Goal: Find specific fact: Find specific fact

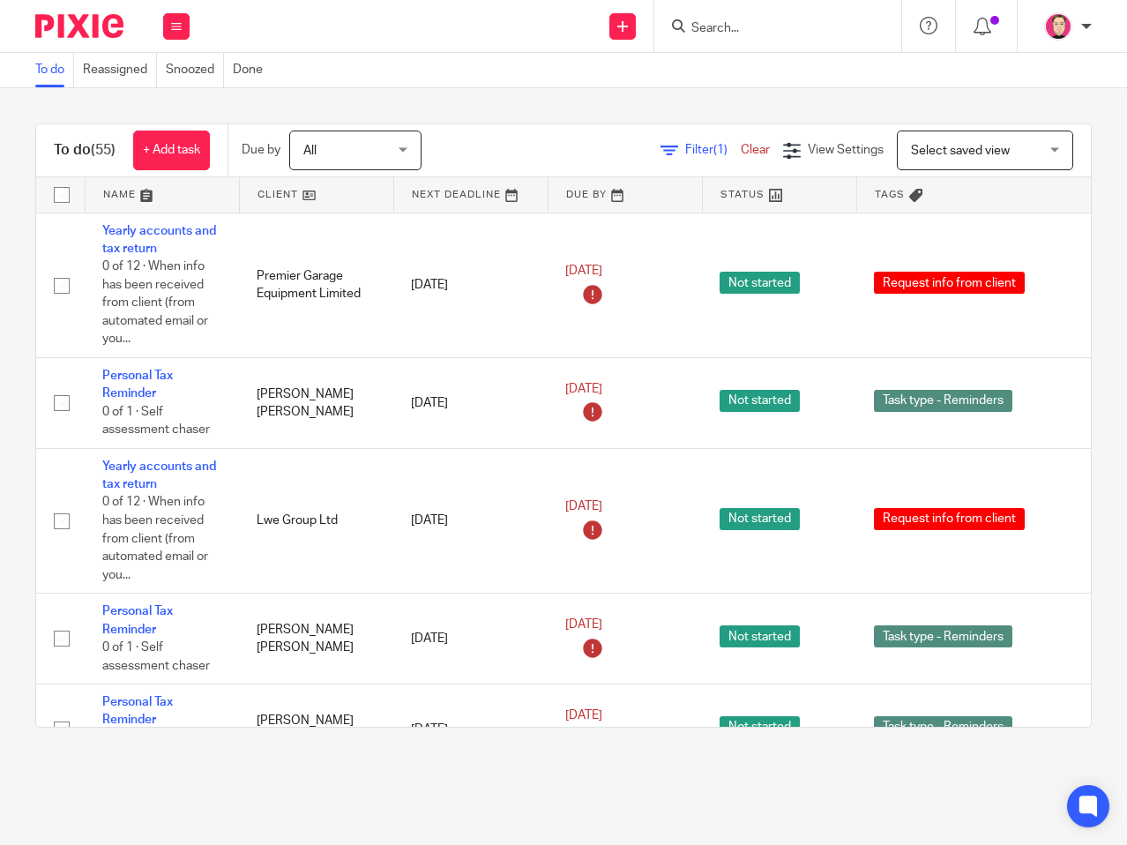
click at [806, 21] on input "Search" at bounding box center [768, 29] width 159 height 16
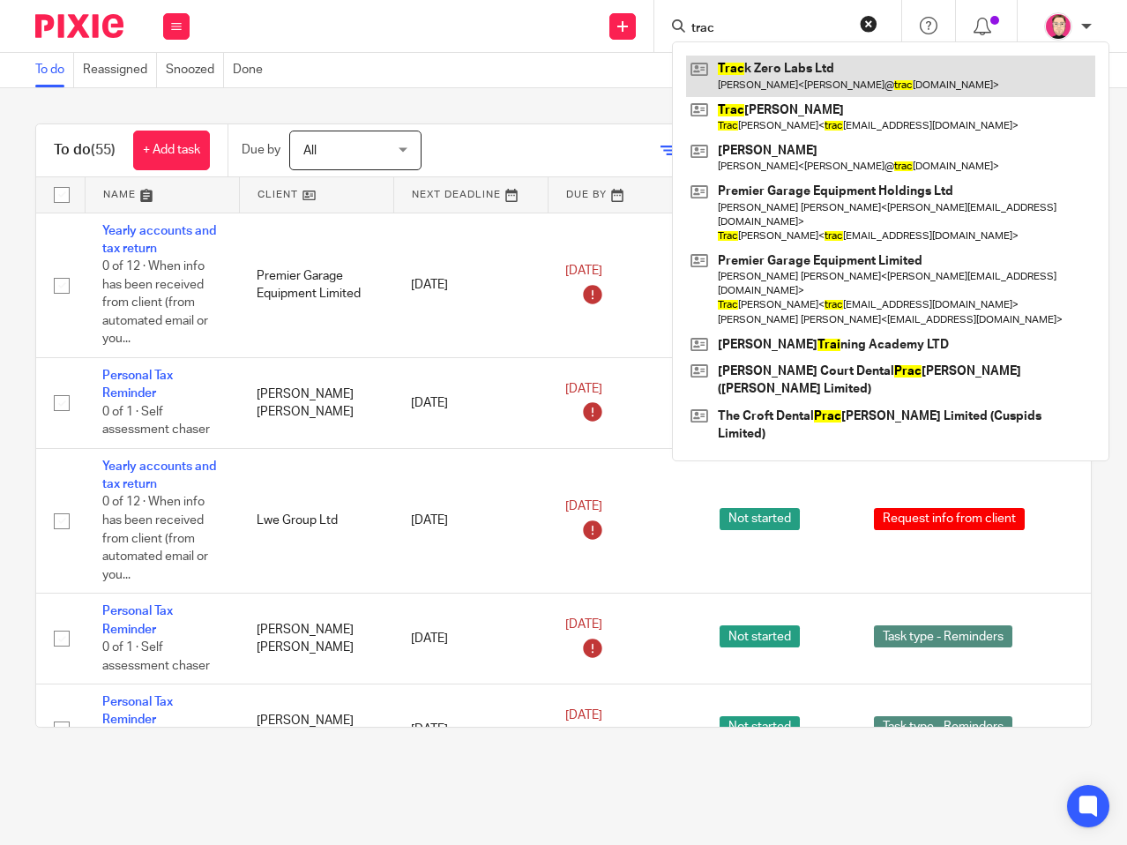
type input "trac"
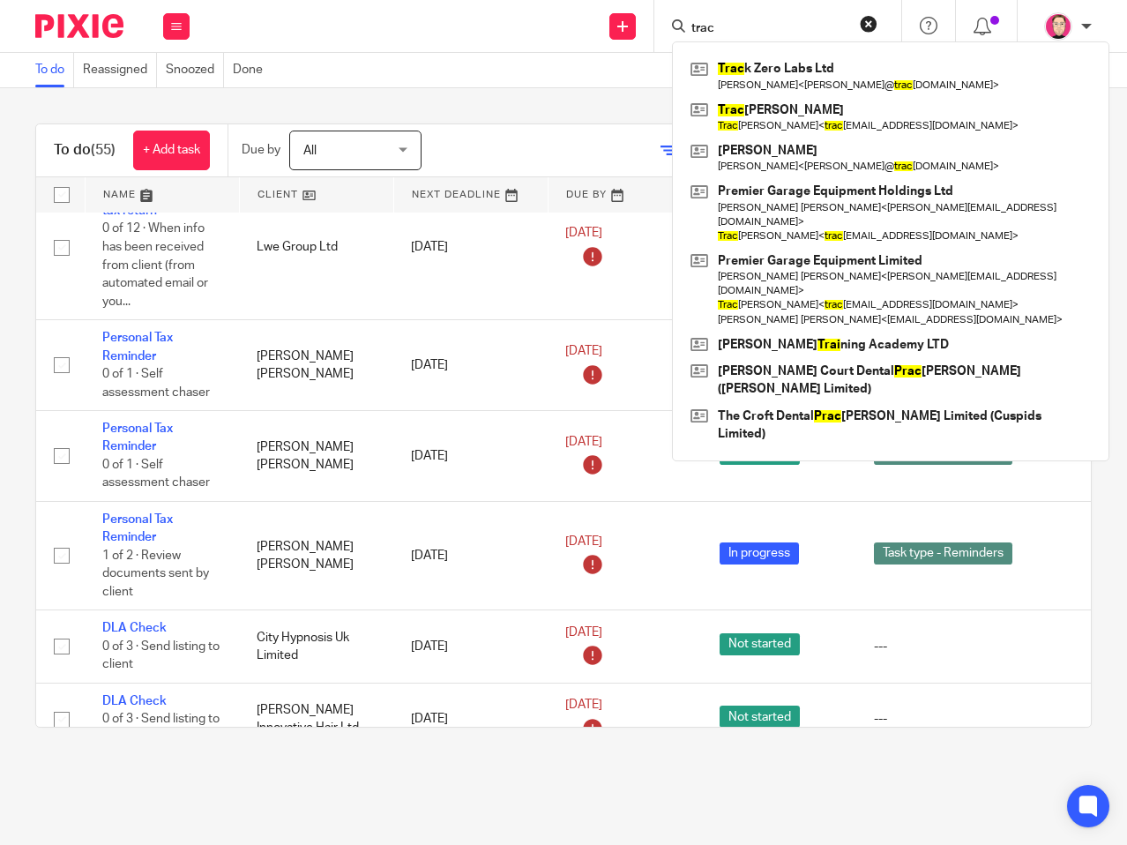
scroll to position [793, 0]
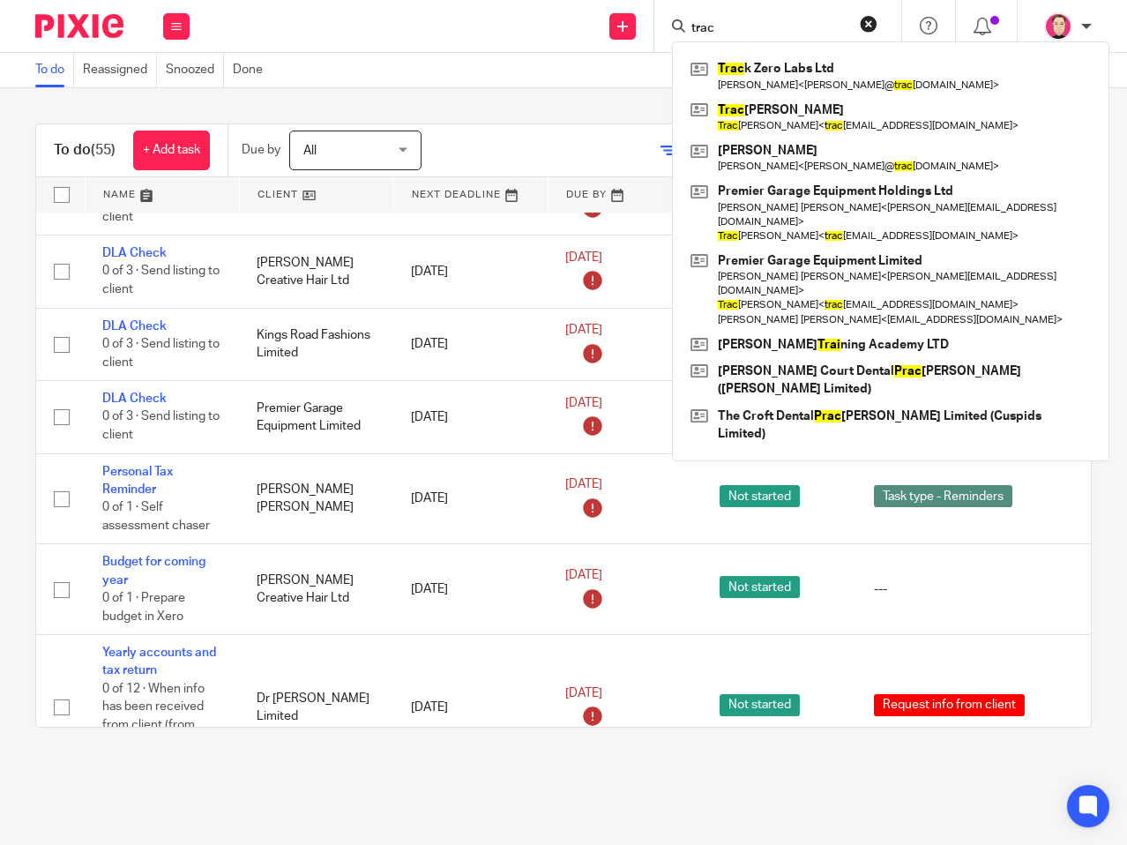
click at [6, 432] on div "To do (55) + Add task Due by All All [DATE] [DATE] This week Next week This mon…" at bounding box center [563, 425] width 1127 height 674
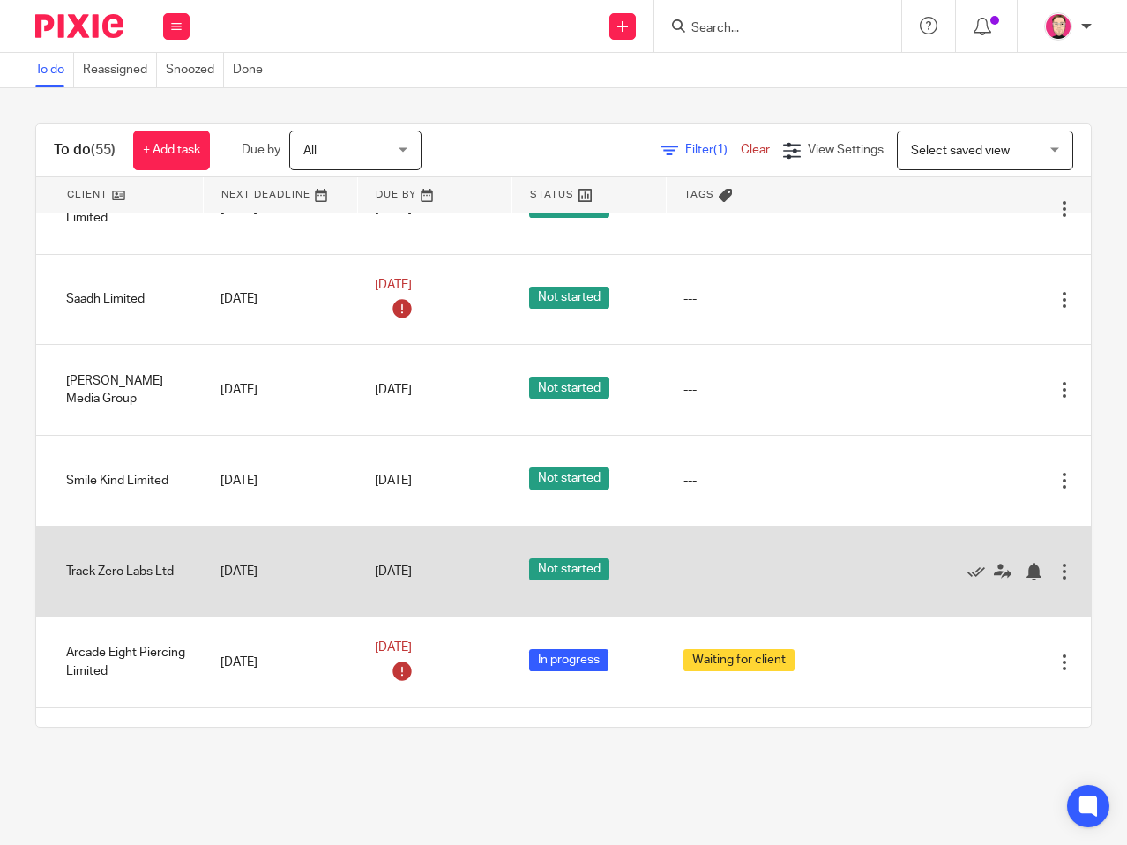
scroll to position [2116, 232]
drag, startPoint x: 522, startPoint y: 577, endPoint x: 870, endPoint y: 567, distance: 348.4
click at [967, 566] on icon at bounding box center [976, 571] width 18 height 18
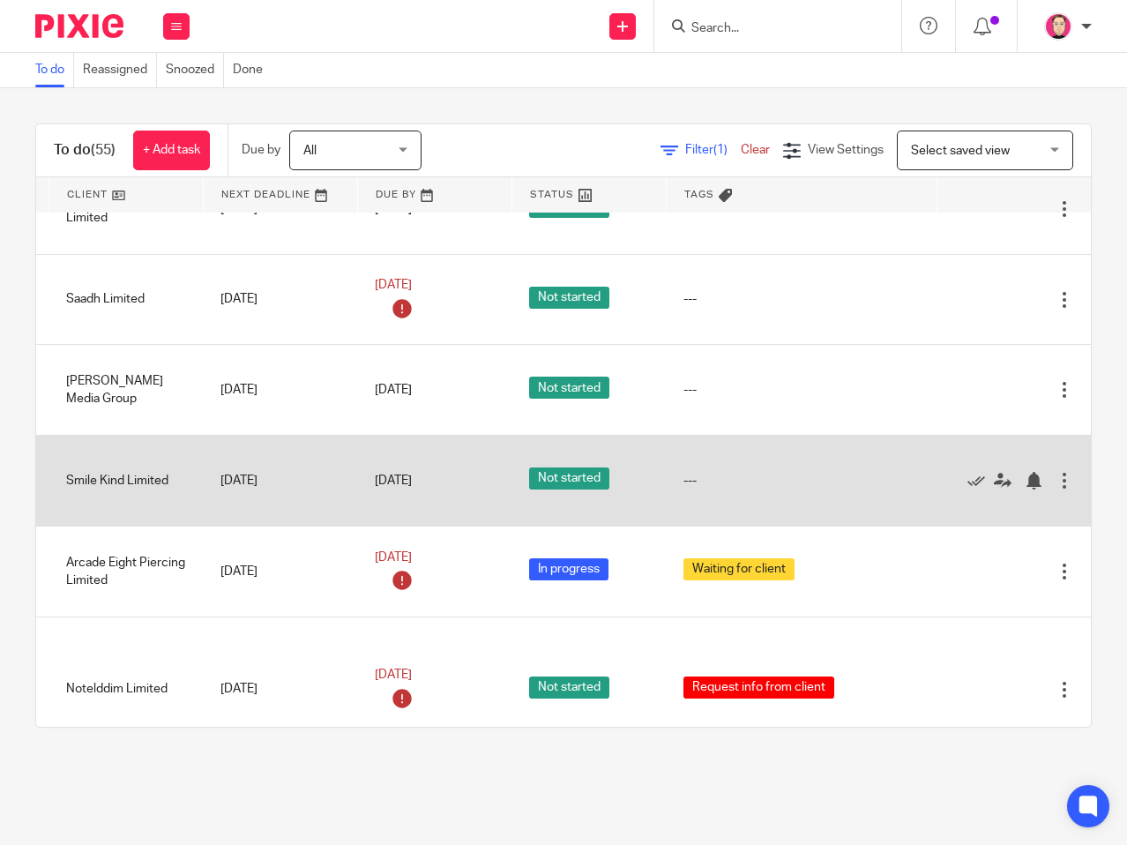
scroll to position [2116, 0]
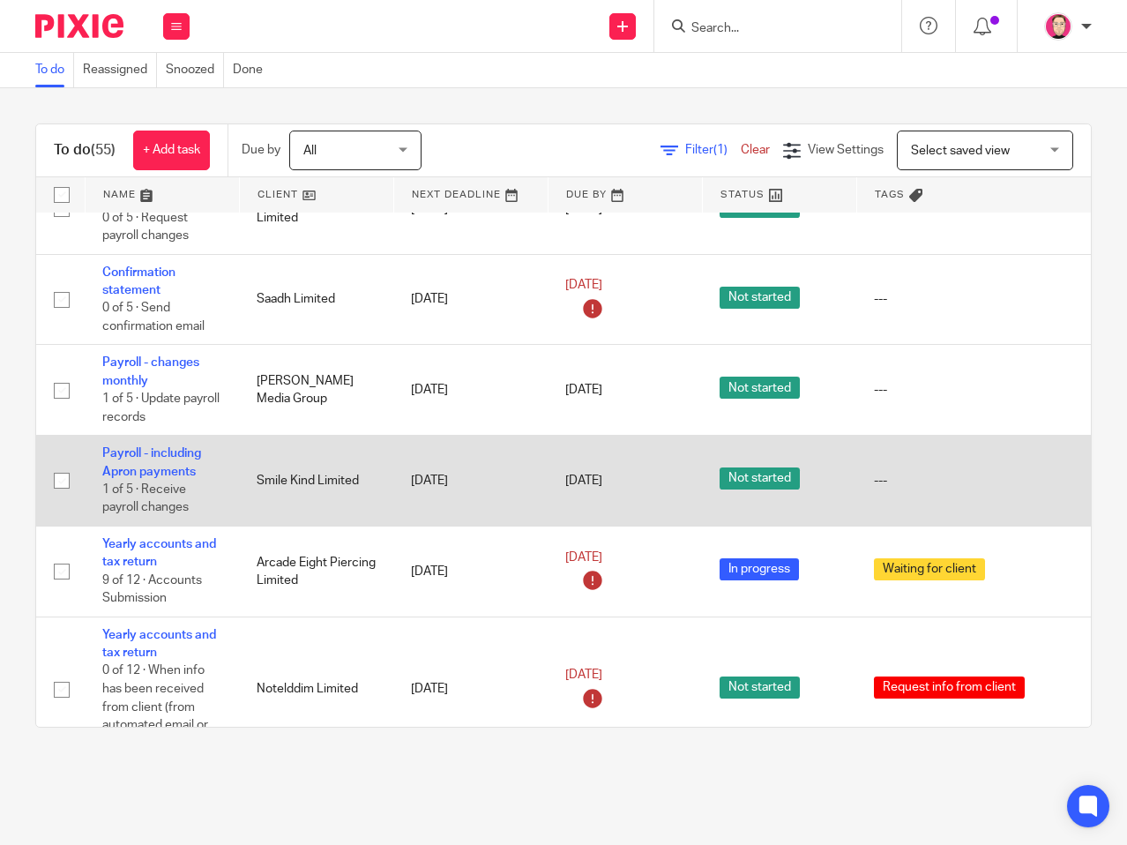
drag, startPoint x: 277, startPoint y: 435, endPoint x: 205, endPoint y: 444, distance: 72.1
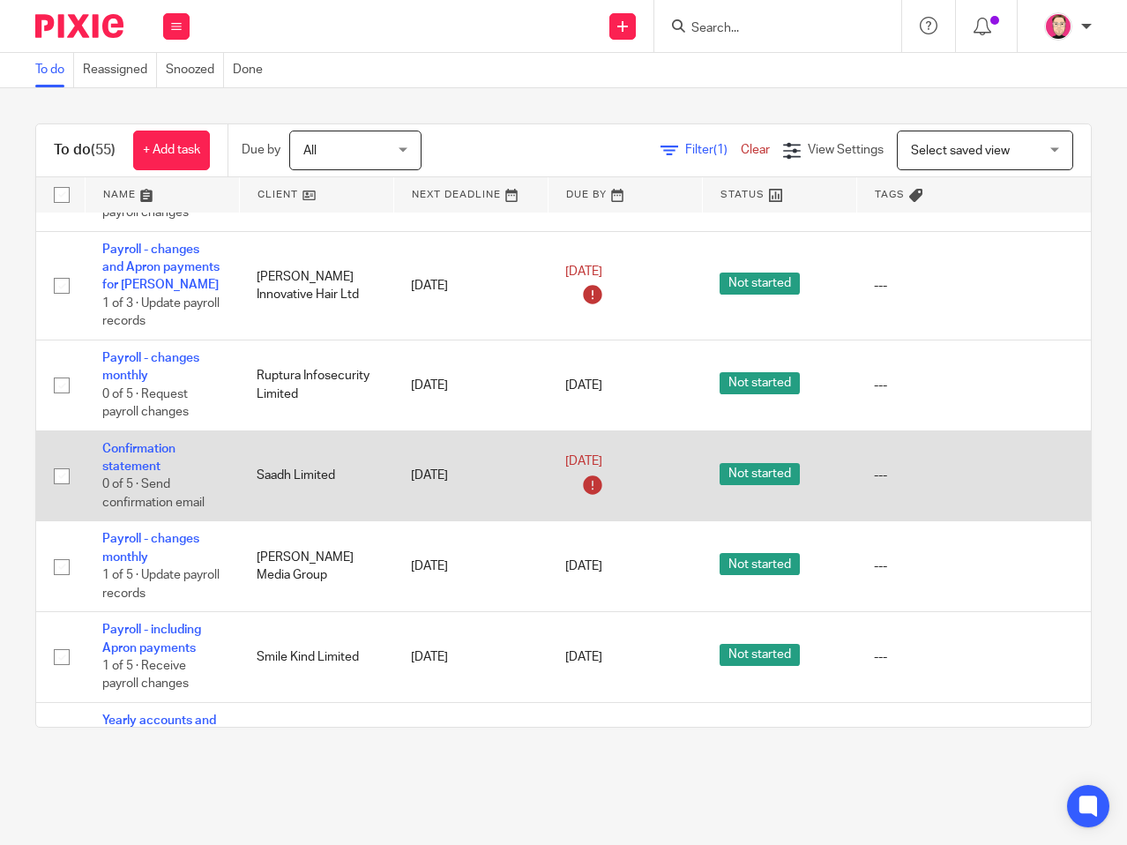
scroll to position [1939, 232]
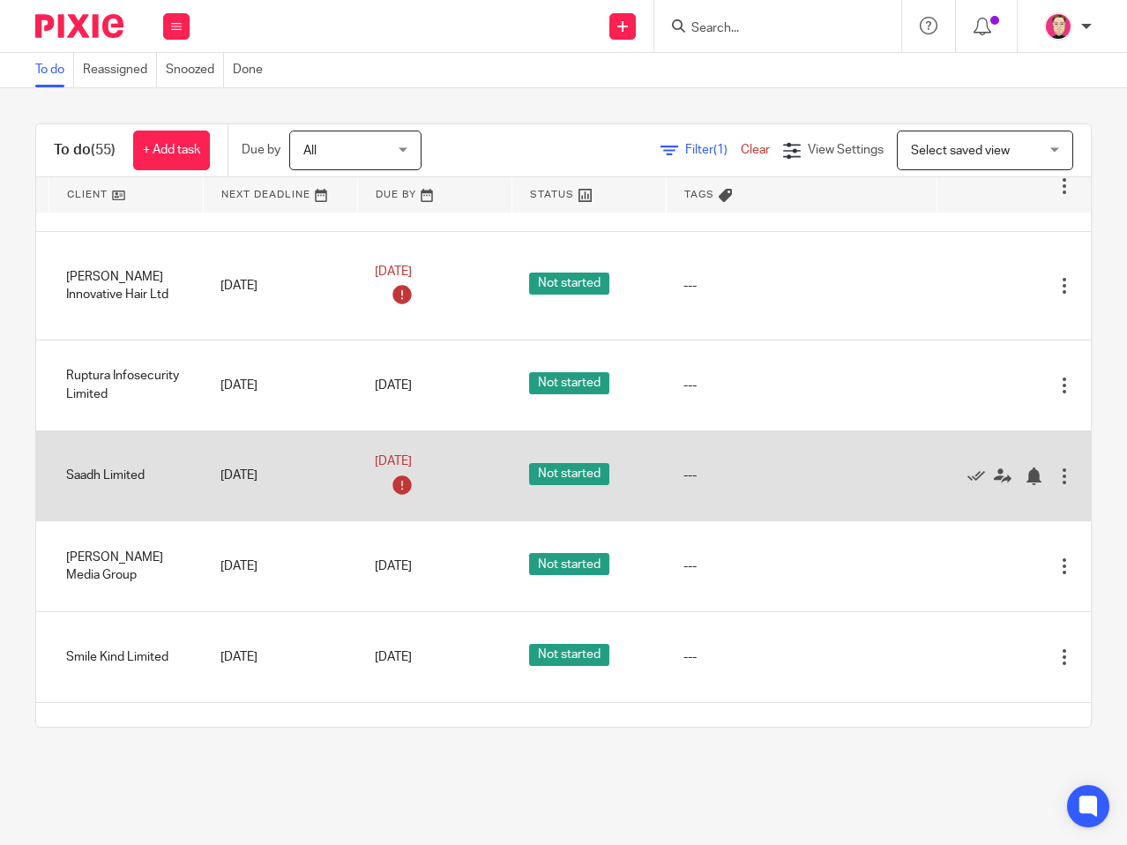
drag, startPoint x: 593, startPoint y: 490, endPoint x: 960, endPoint y: 488, distance: 366.7
click at [967, 479] on icon at bounding box center [976, 476] width 18 height 18
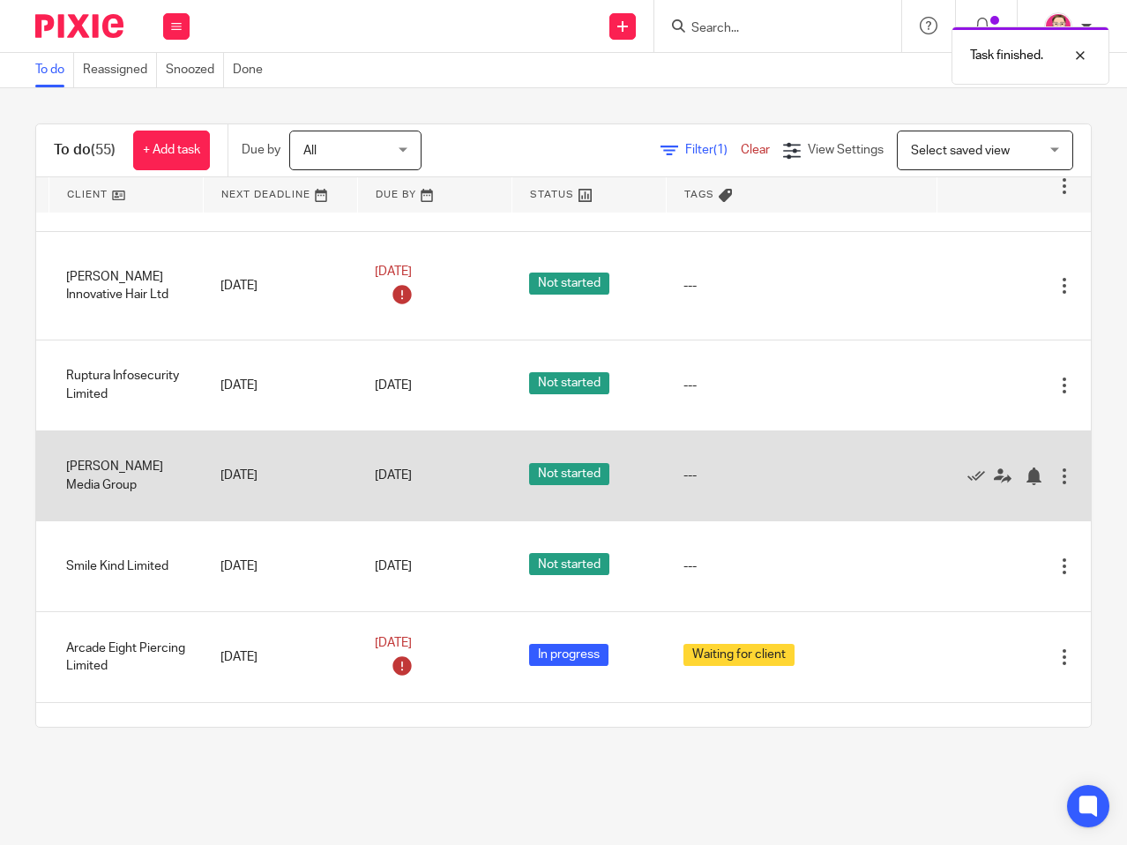
scroll to position [1939, 93]
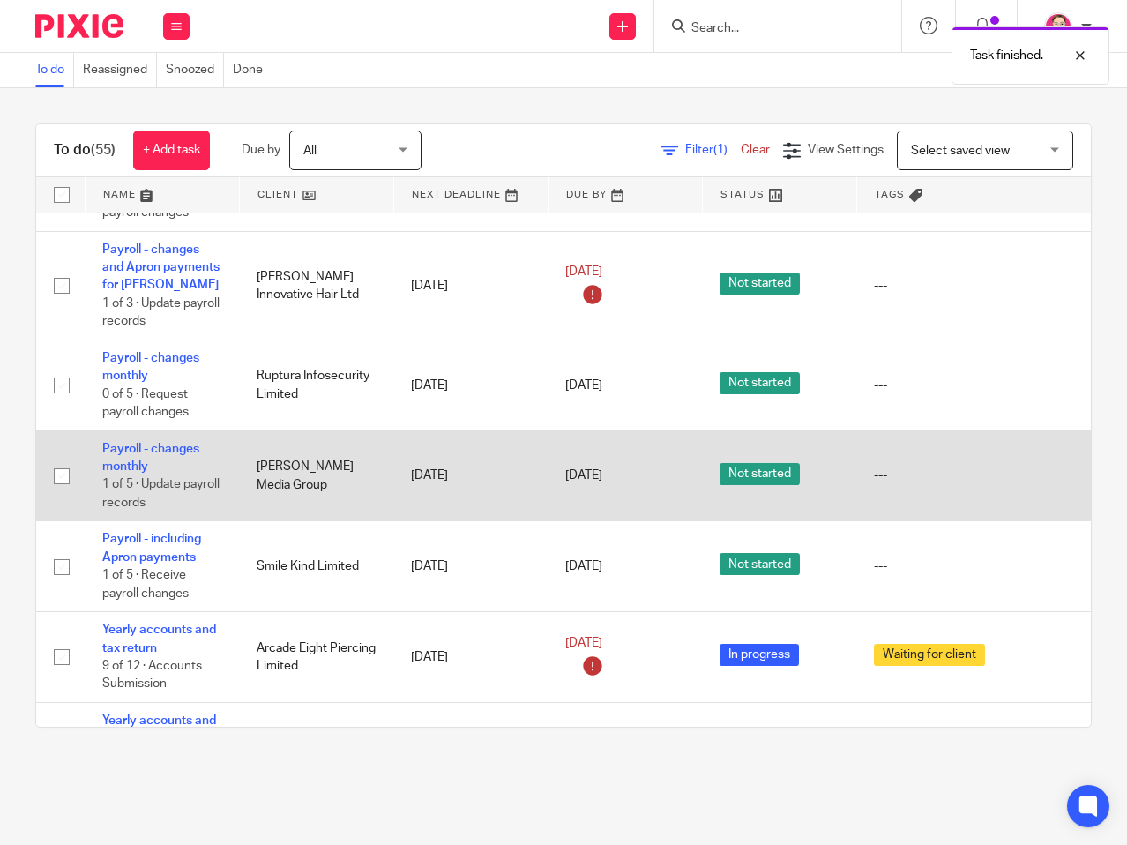
drag, startPoint x: 551, startPoint y: 466, endPoint x: 266, endPoint y: 466, distance: 284.7
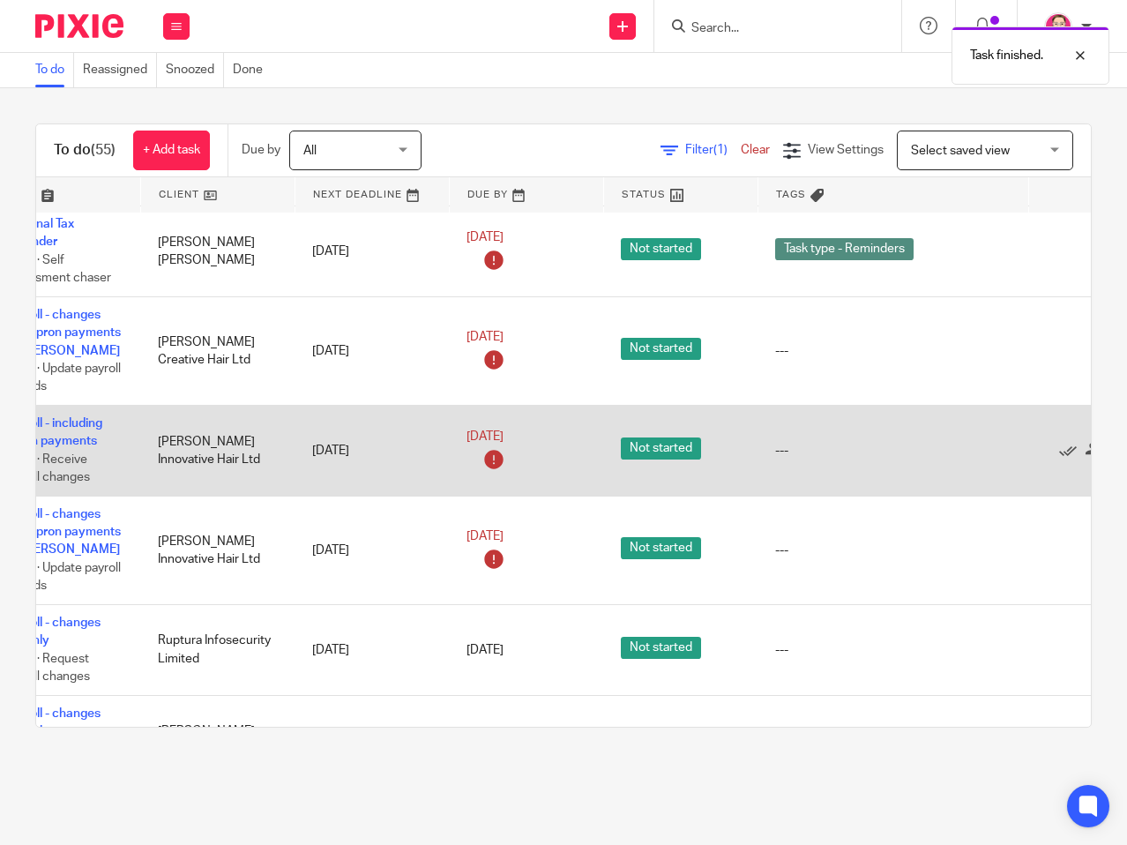
scroll to position [1675, 232]
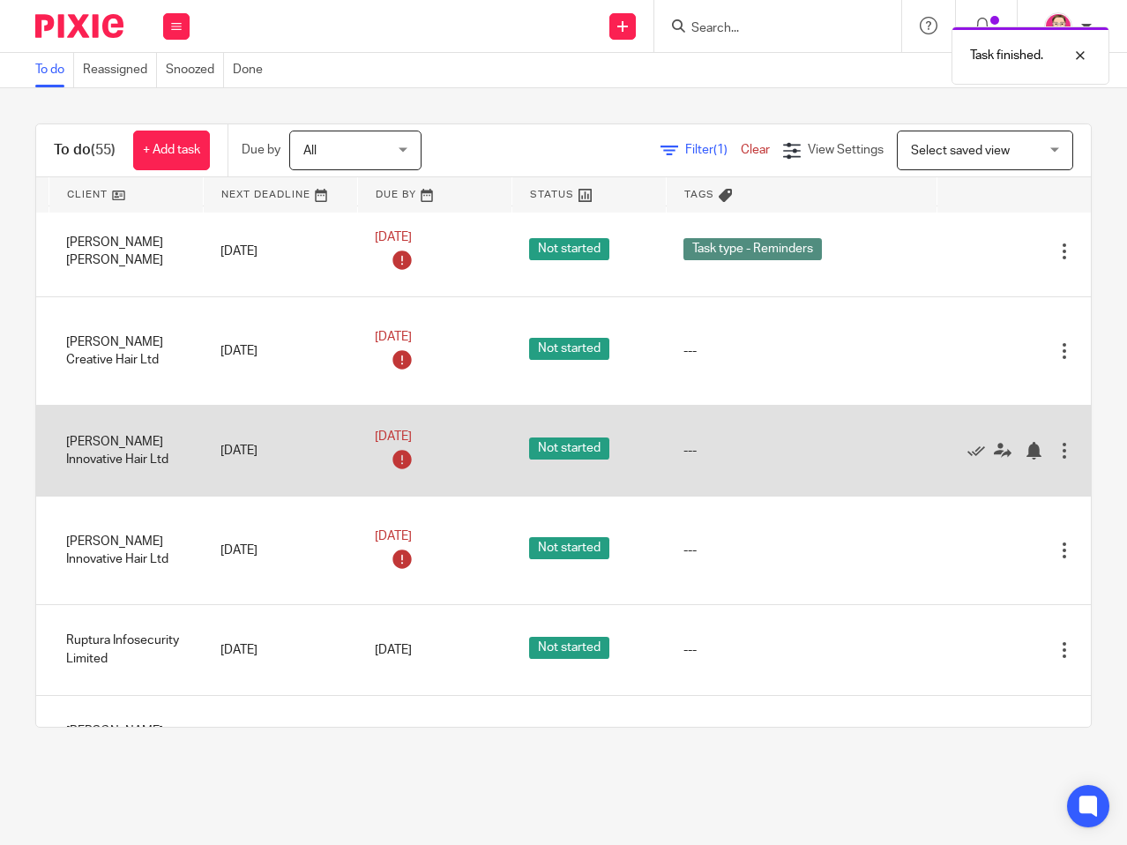
drag, startPoint x: 463, startPoint y: 447, endPoint x: 888, endPoint y: 446, distance: 424.9
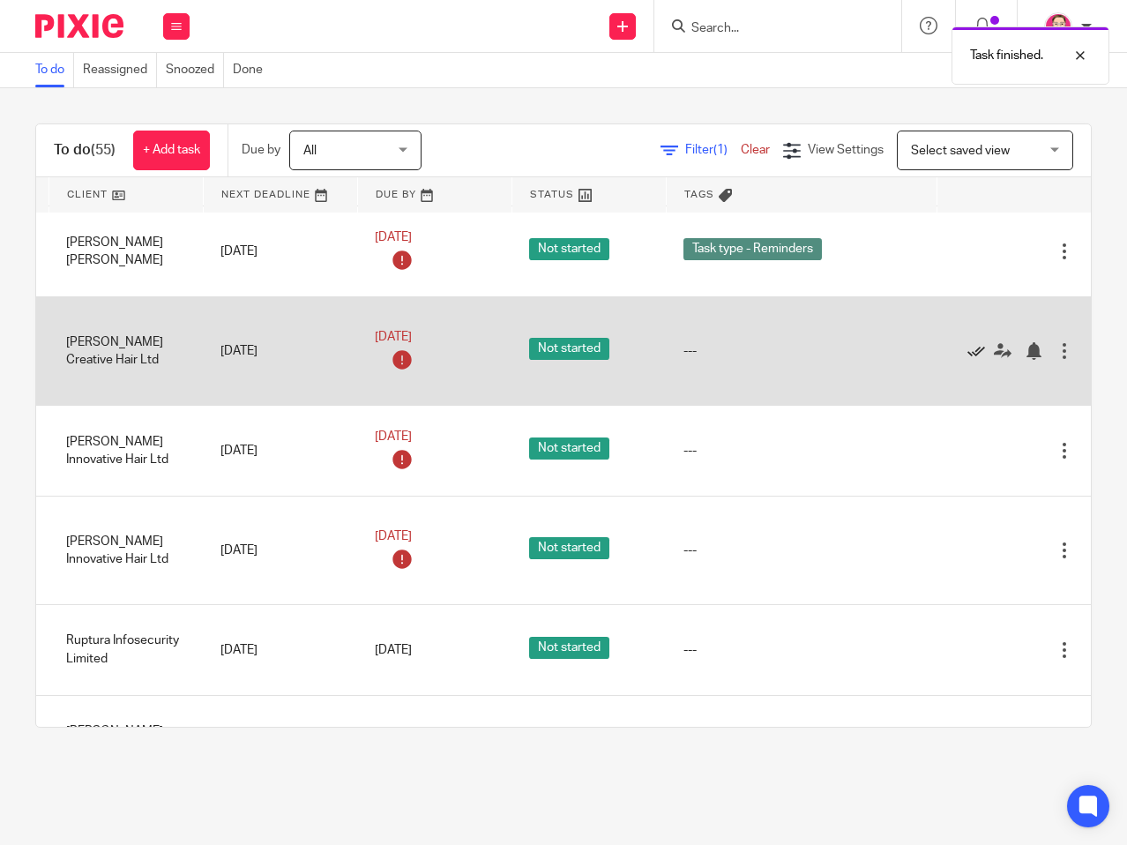
click at [967, 351] on icon at bounding box center [976, 351] width 18 height 18
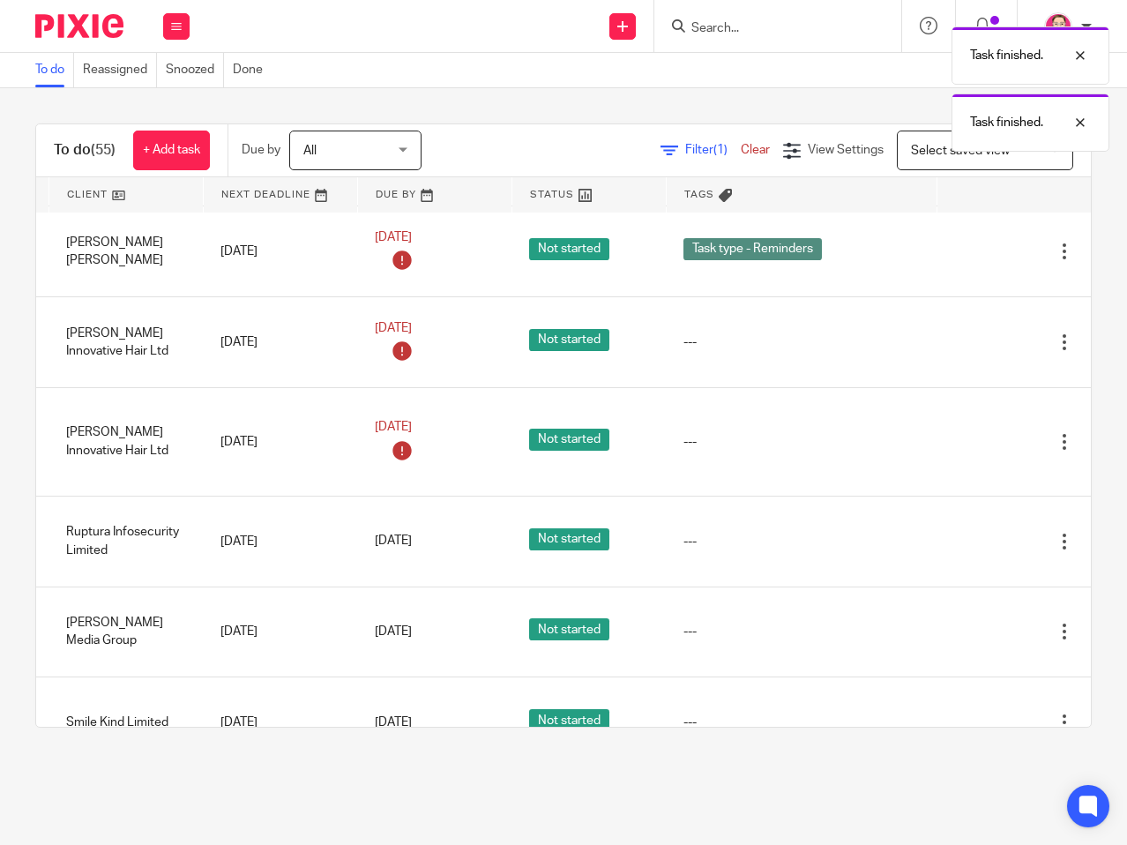
click at [967, 351] on icon at bounding box center [976, 342] width 18 height 18
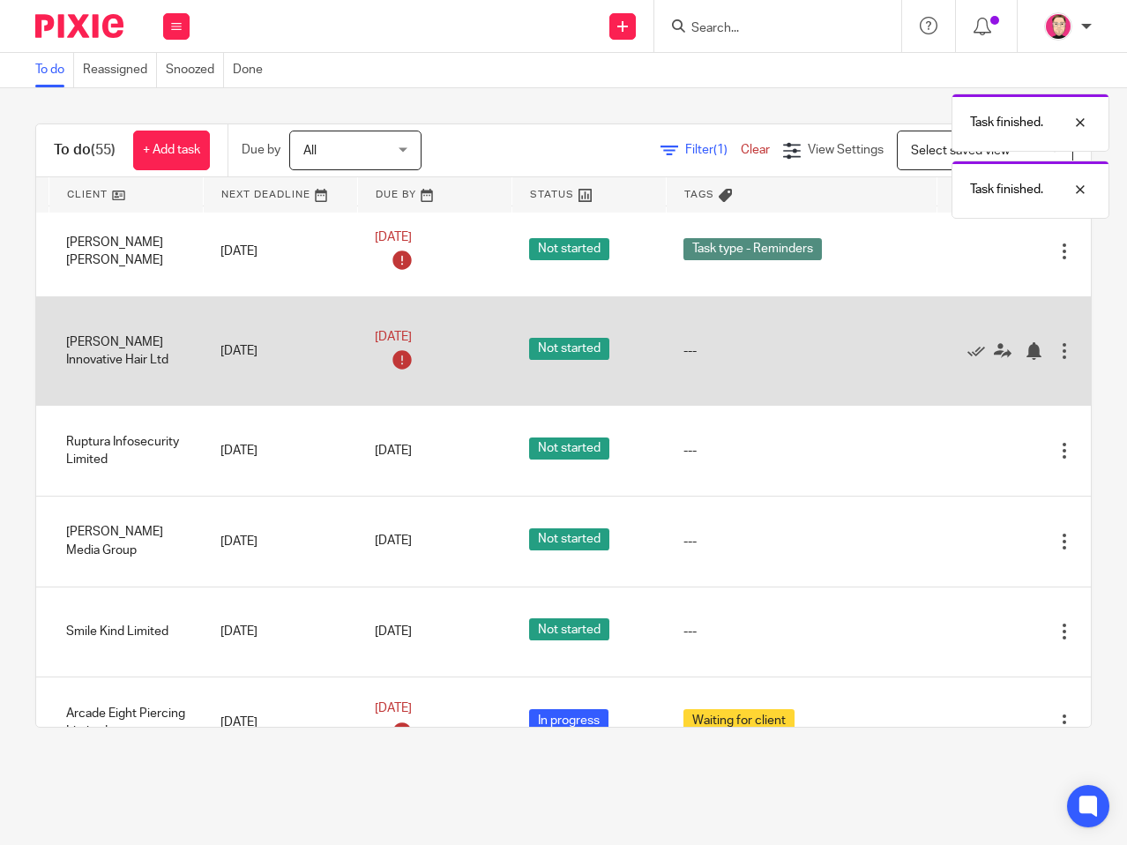
scroll to position [1675, 0]
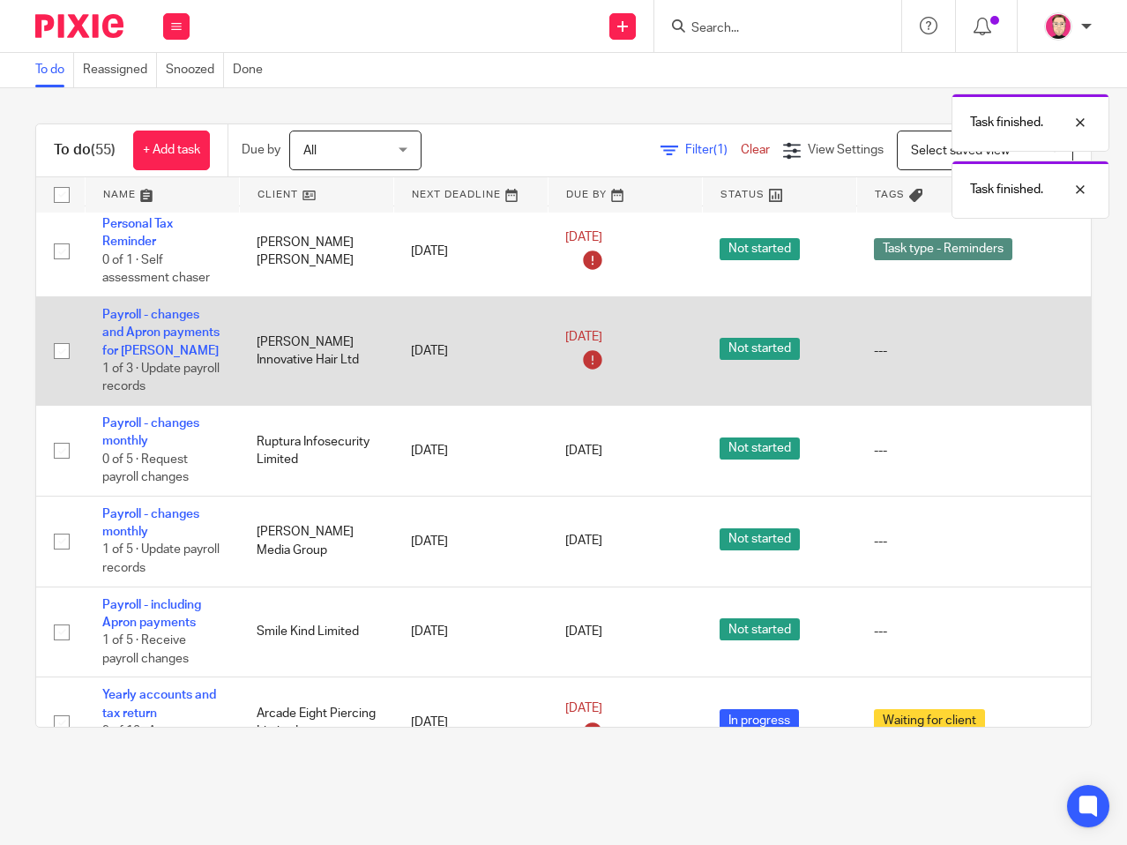
drag, startPoint x: 615, startPoint y: 351, endPoint x: 949, endPoint y: 350, distance: 333.2
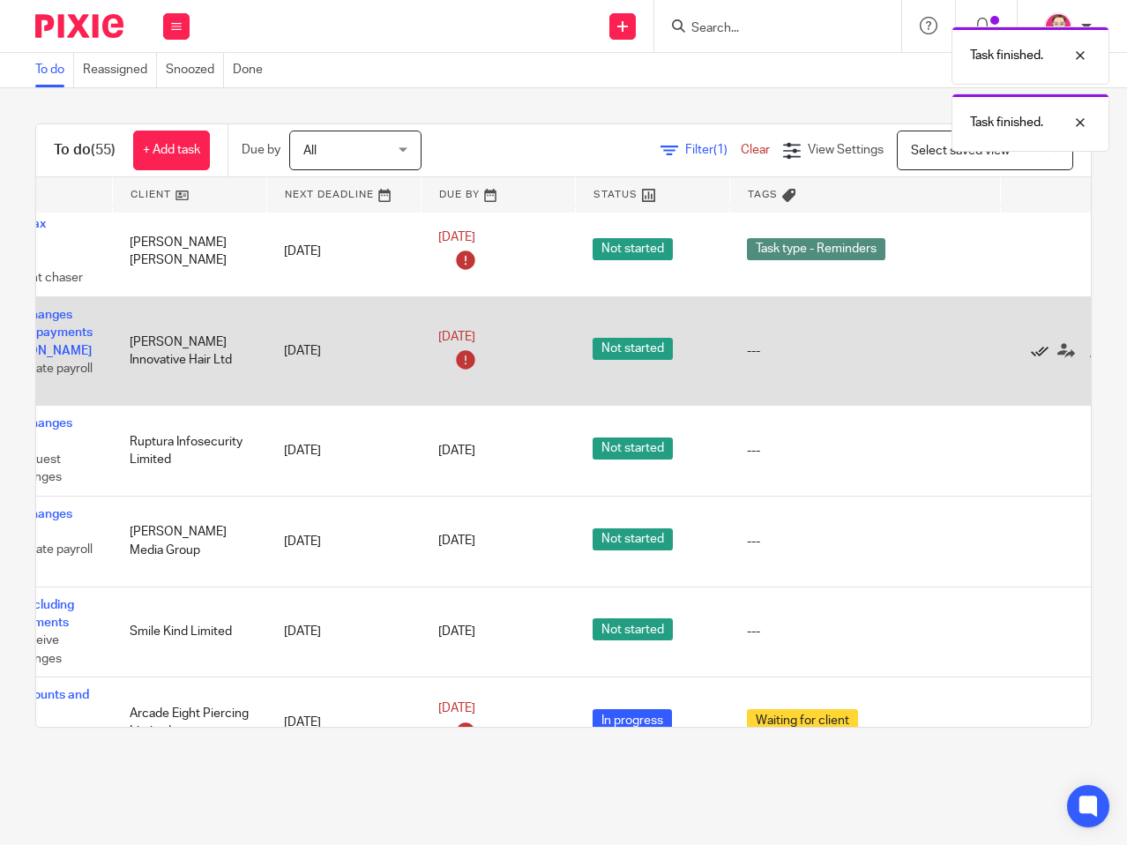
click at [1031, 354] on icon at bounding box center [1040, 351] width 18 height 18
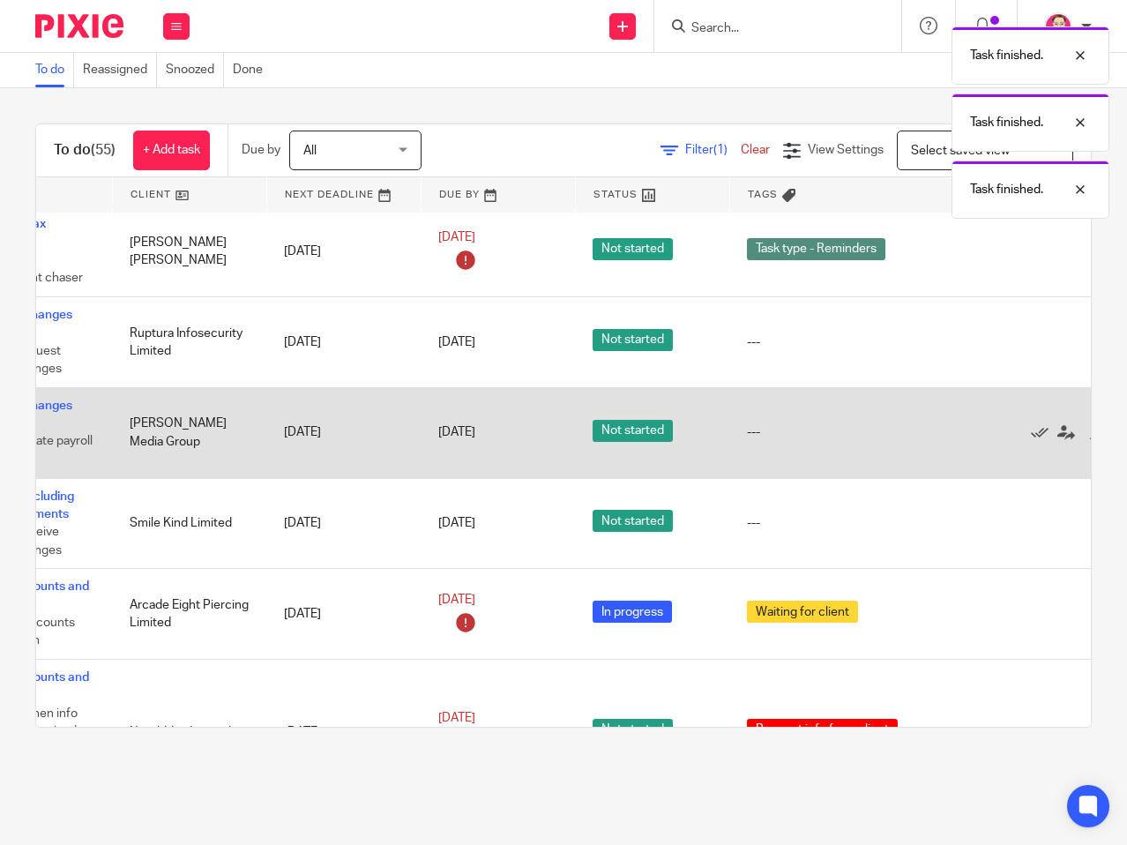
scroll to position [1675, 24]
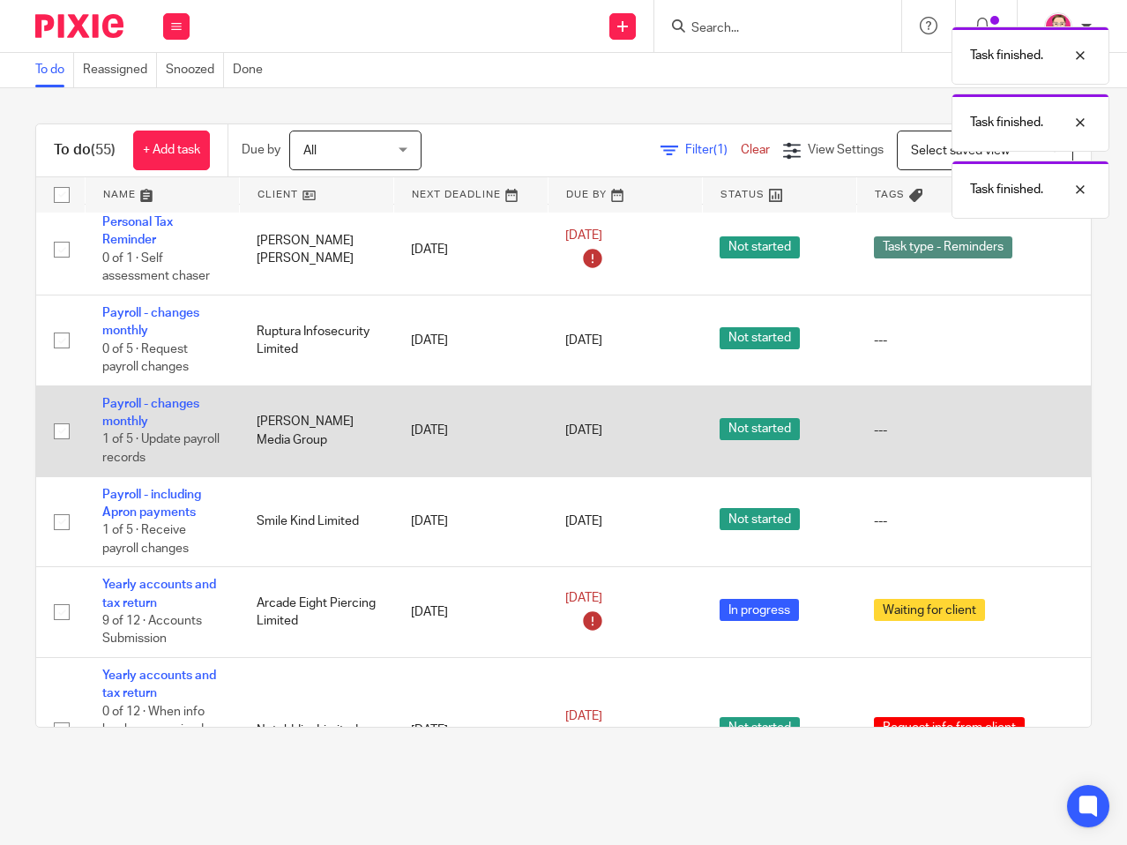
drag, startPoint x: 443, startPoint y: 398, endPoint x: 246, endPoint y: 398, distance: 196.6
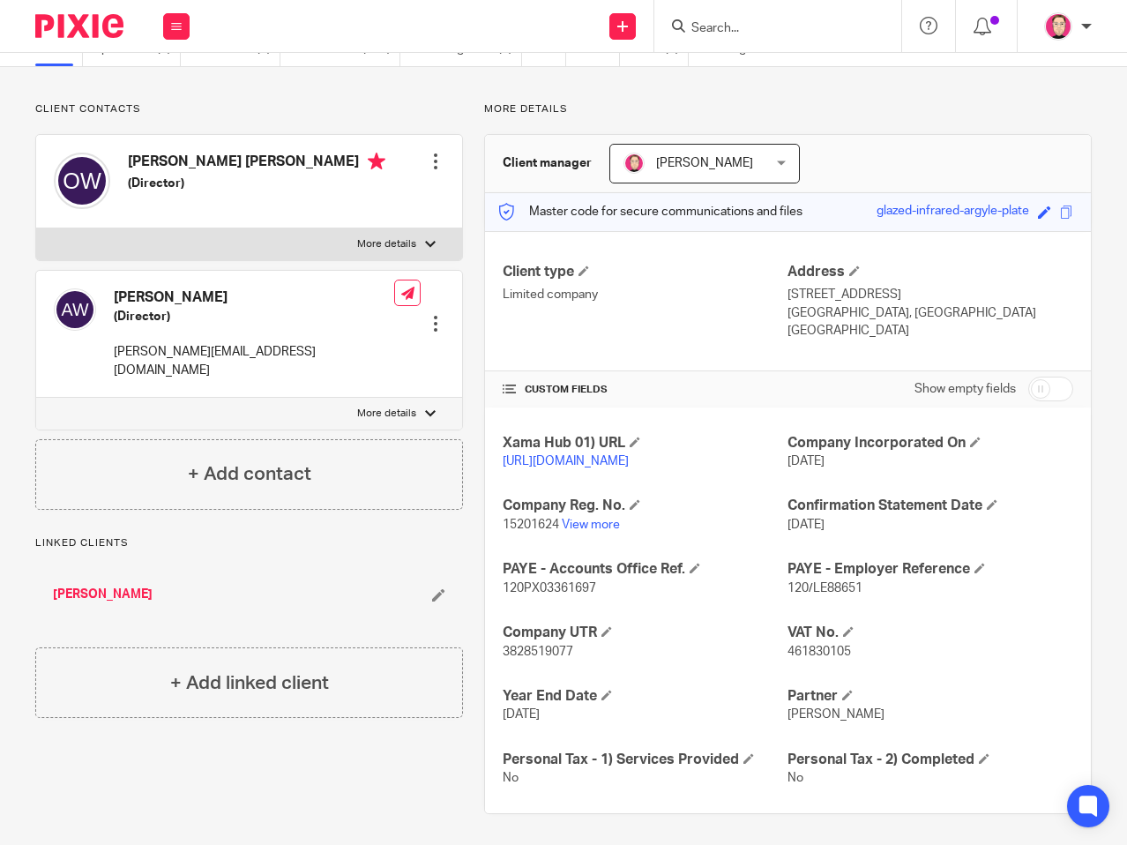
scroll to position [88, 0]
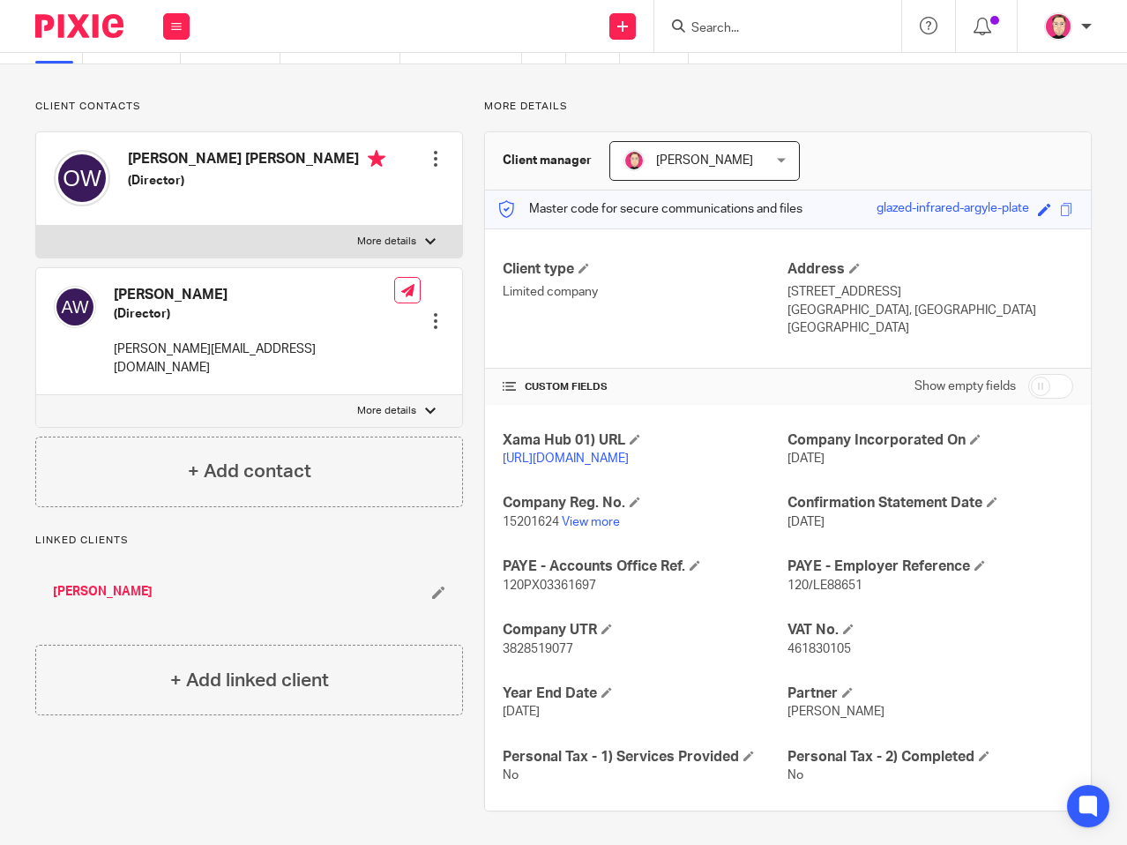
click at [555, 592] on span "120PX03361697" at bounding box center [548, 585] width 93 height 12
copy span "120PX03361697"
